Goal: Task Accomplishment & Management: Use online tool/utility

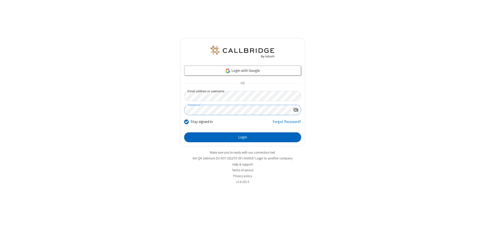
click at [243, 137] on button "Login" at bounding box center [242, 137] width 117 height 10
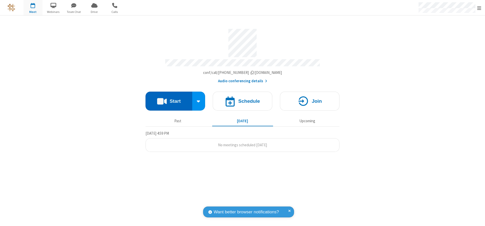
click at [169, 99] on button "Start" at bounding box center [169, 101] width 47 height 19
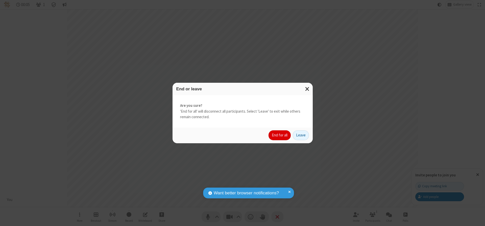
click at [280, 135] on button "End for all" at bounding box center [280, 135] width 22 height 10
